Goal: Task Accomplishment & Management: Use online tool/utility

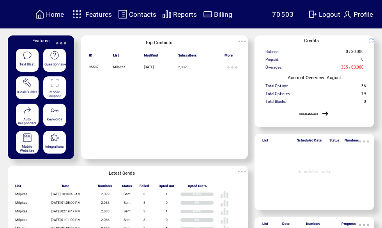
click at [101, 12] on span "Features" at bounding box center [98, 15] width 26 height 8
click at [101, 14] on span "Features" at bounding box center [98, 15] width 26 height 8
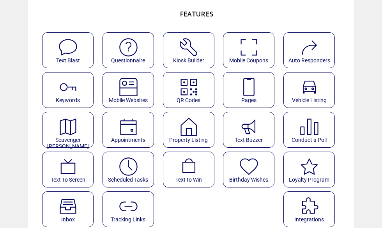
scroll to position [49, 0]
click at [255, 87] on img at bounding box center [248, 87] width 21 height 21
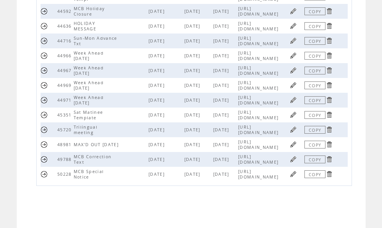
scroll to position [248, 0]
click at [296, 89] on link at bounding box center [292, 84] width 7 height 7
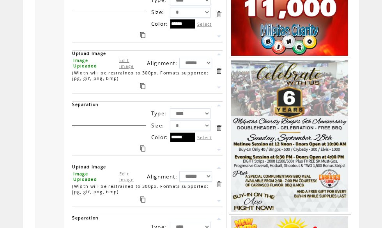
scroll to position [804, 0]
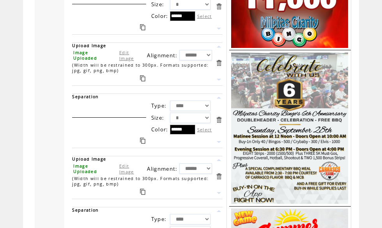
click at [129, 61] on link "Edit Image" at bounding box center [126, 55] width 15 height 12
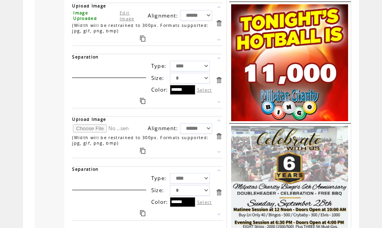
scroll to position [731, 0]
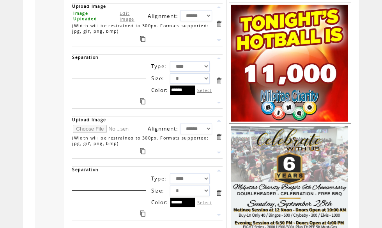
click at [90, 133] on input "file" at bounding box center [102, 129] width 58 height 8
type input "**********"
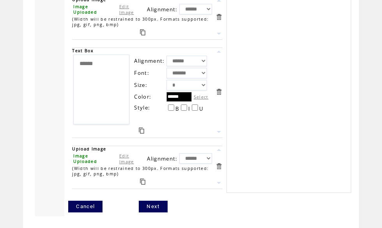
scroll to position [1531, 0]
click at [155, 212] on link "Next" at bounding box center [153, 207] width 28 height 12
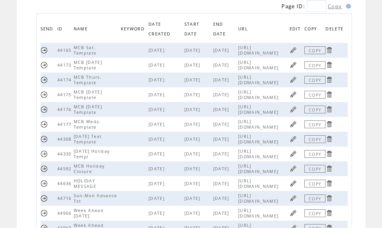
scroll to position [82, 0]
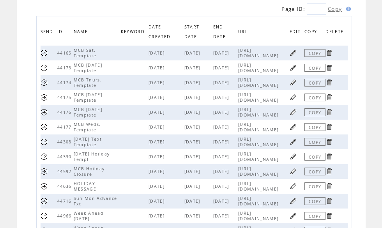
click at [297, 145] on link at bounding box center [292, 141] width 7 height 7
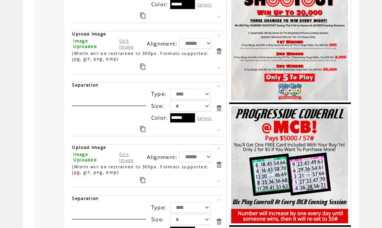
scroll to position [605, 0]
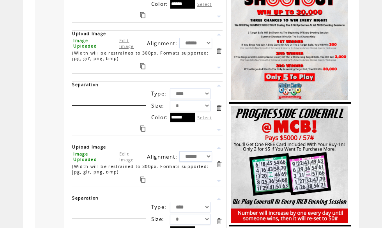
click at [129, 49] on link "Edit Image" at bounding box center [126, 43] width 15 height 12
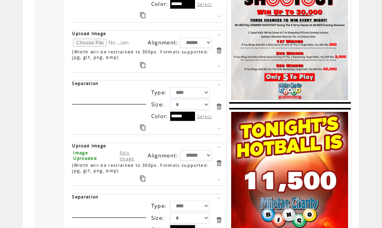
click at [97, 47] on input "file" at bounding box center [102, 43] width 58 height 8
type input "**********"
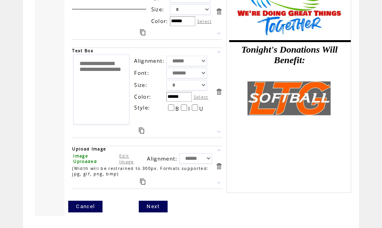
scroll to position [1081, 0]
click at [156, 206] on link "Next" at bounding box center [153, 207] width 28 height 12
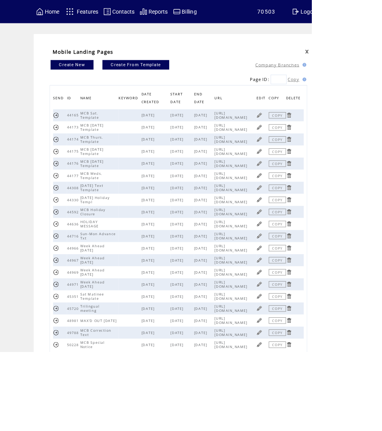
click at [321, 227] on link at bounding box center [317, 333] width 7 height 7
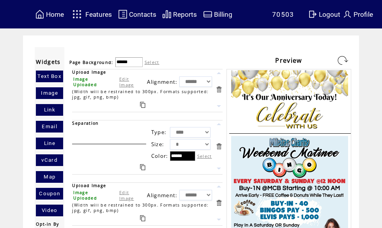
click at [125, 84] on link "Edit Image" at bounding box center [126, 82] width 15 height 12
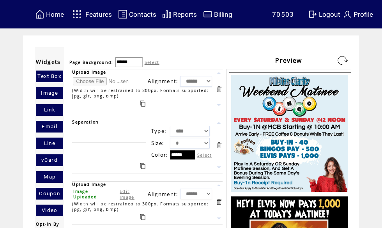
click at [96, 80] on input "file" at bounding box center [102, 81] width 58 height 8
click at [92, 81] on input "file" at bounding box center [102, 81] width 58 height 8
type input "**********"
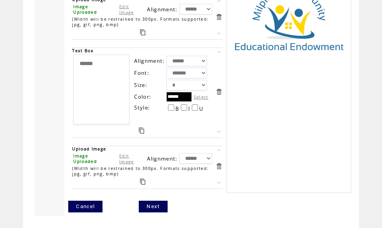
scroll to position [1531, 0]
click at [160, 212] on link "Next" at bounding box center [153, 207] width 28 height 12
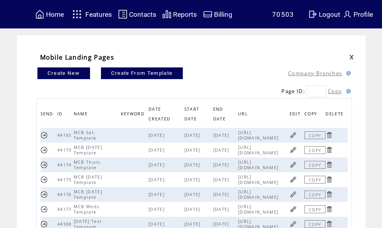
click at [97, 15] on span "Features" at bounding box center [98, 15] width 26 height 8
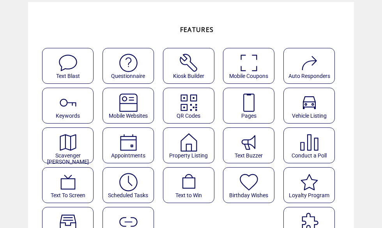
scroll to position [33, 0]
click at [134, 184] on img at bounding box center [128, 182] width 21 height 21
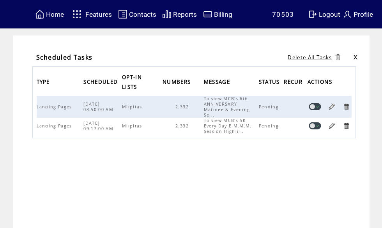
click at [334, 125] on link at bounding box center [331, 125] width 7 height 7
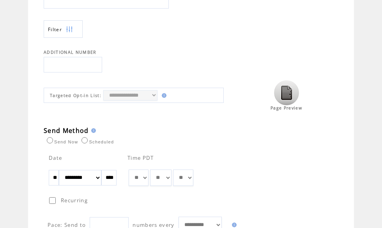
scroll to position [321, 0]
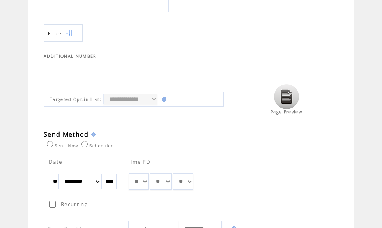
click at [292, 103] on img at bounding box center [286, 96] width 25 height 25
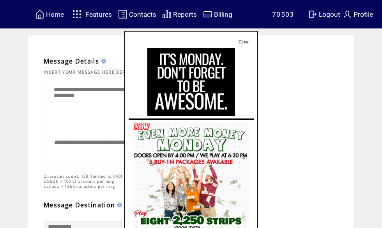
click at [249, 41] on link "Close" at bounding box center [243, 41] width 11 height 5
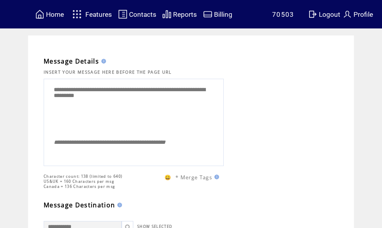
click at [57, 14] on span "Home" at bounding box center [55, 15] width 18 height 8
